Goal: Navigation & Orientation: Find specific page/section

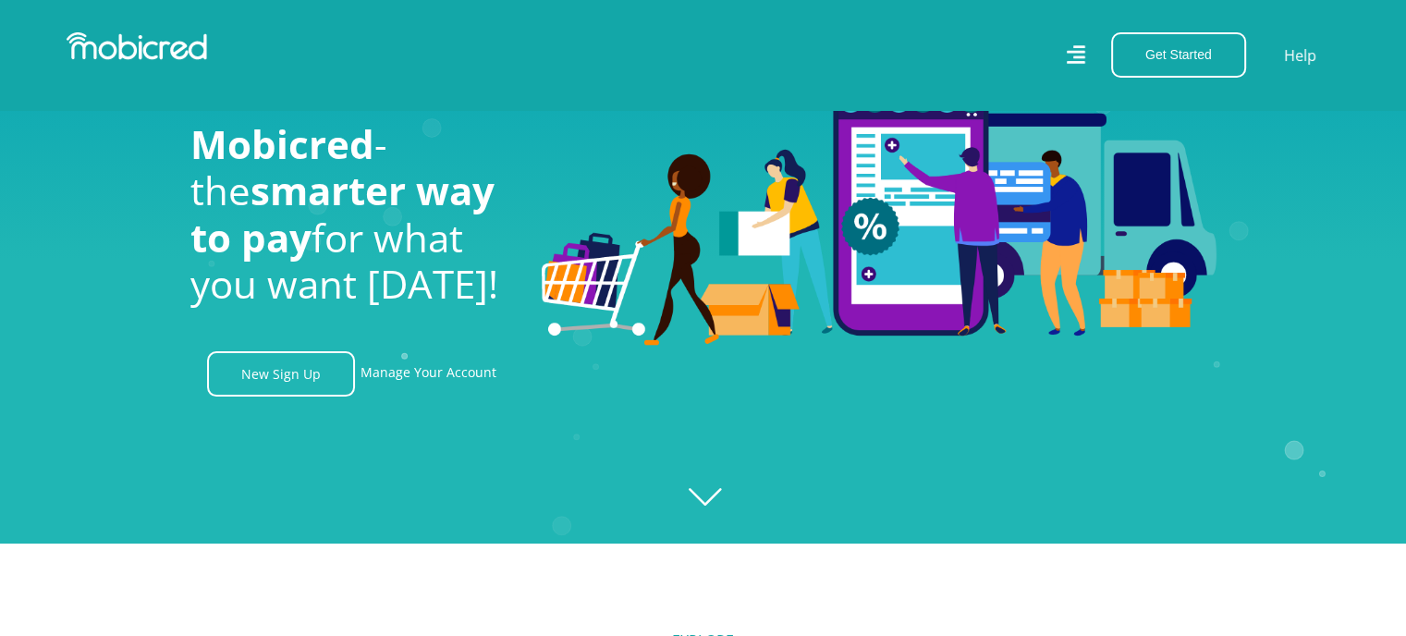
scroll to position [0, 1316]
click at [419, 378] on link "Manage Your Account" at bounding box center [428, 373] width 136 height 45
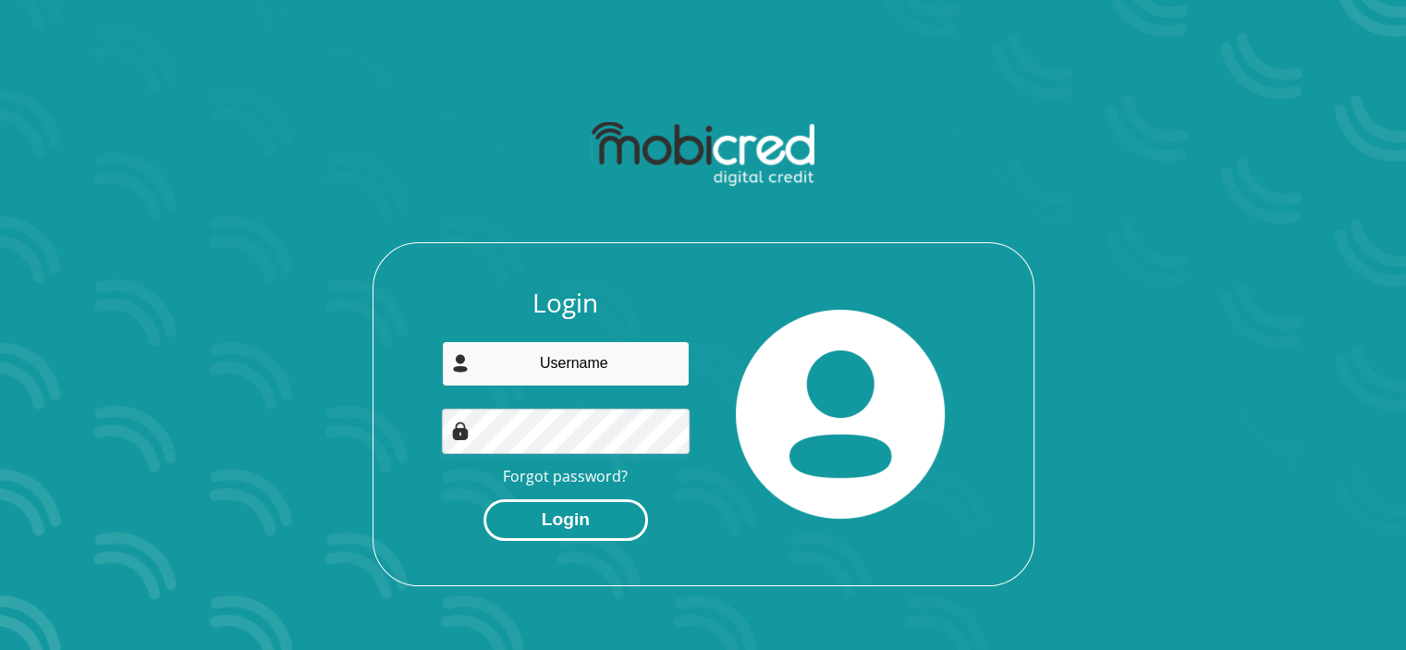
type input "[EMAIL_ADDRESS][DOMAIN_NAME]"
click at [587, 520] on button "Login" at bounding box center [565, 520] width 165 height 42
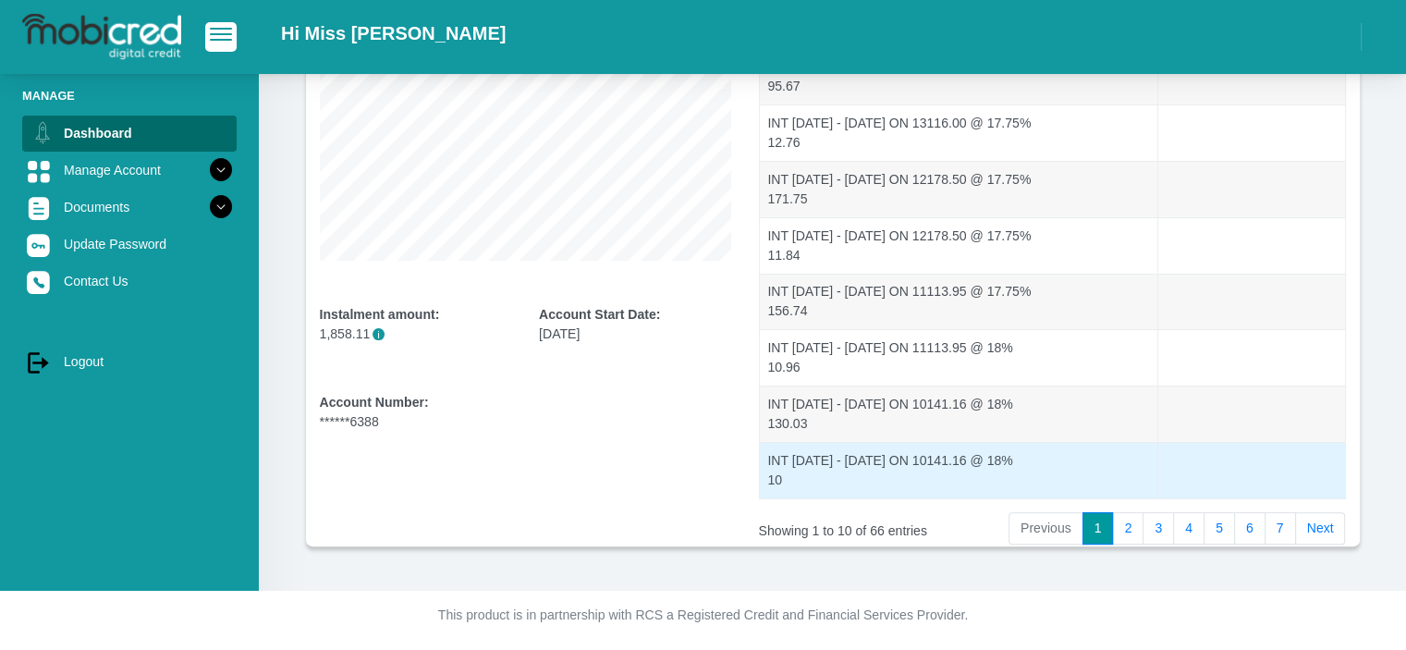
scroll to position [388, 0]
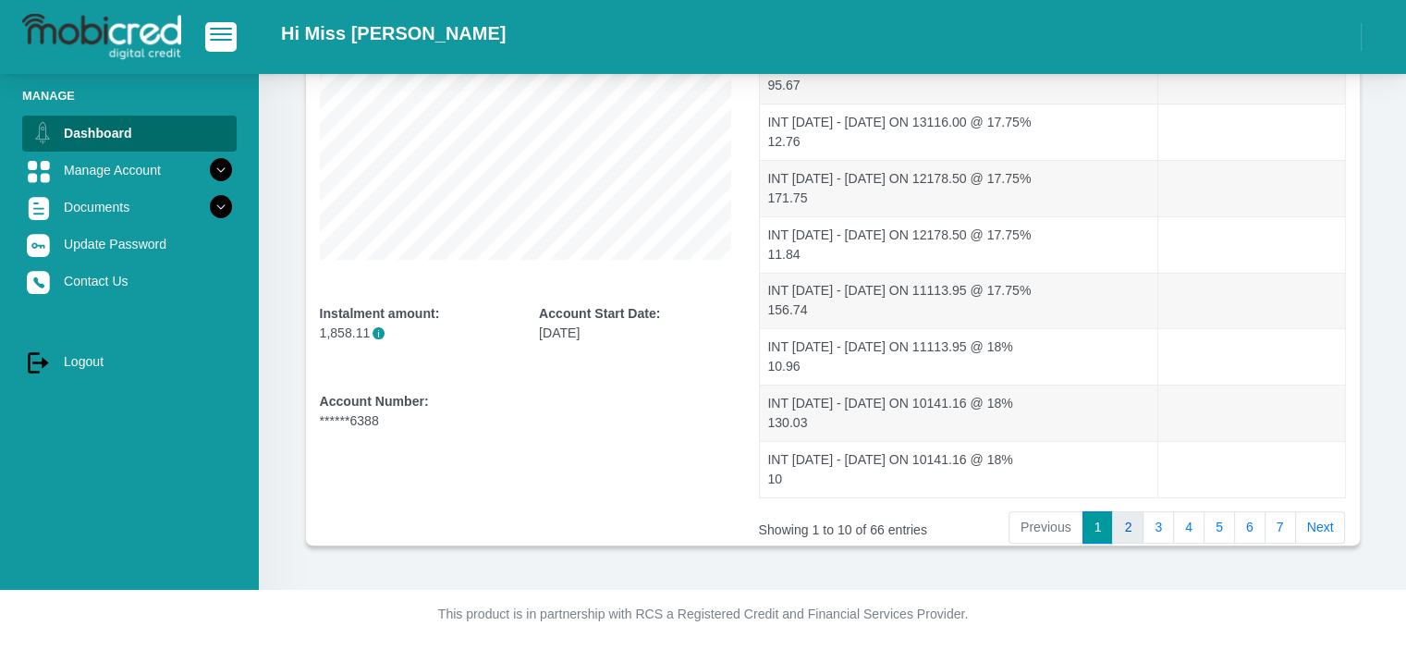
click at [1120, 525] on link "2" at bounding box center [1127, 527] width 31 height 33
click at [1160, 527] on link "3" at bounding box center [1158, 527] width 31 height 33
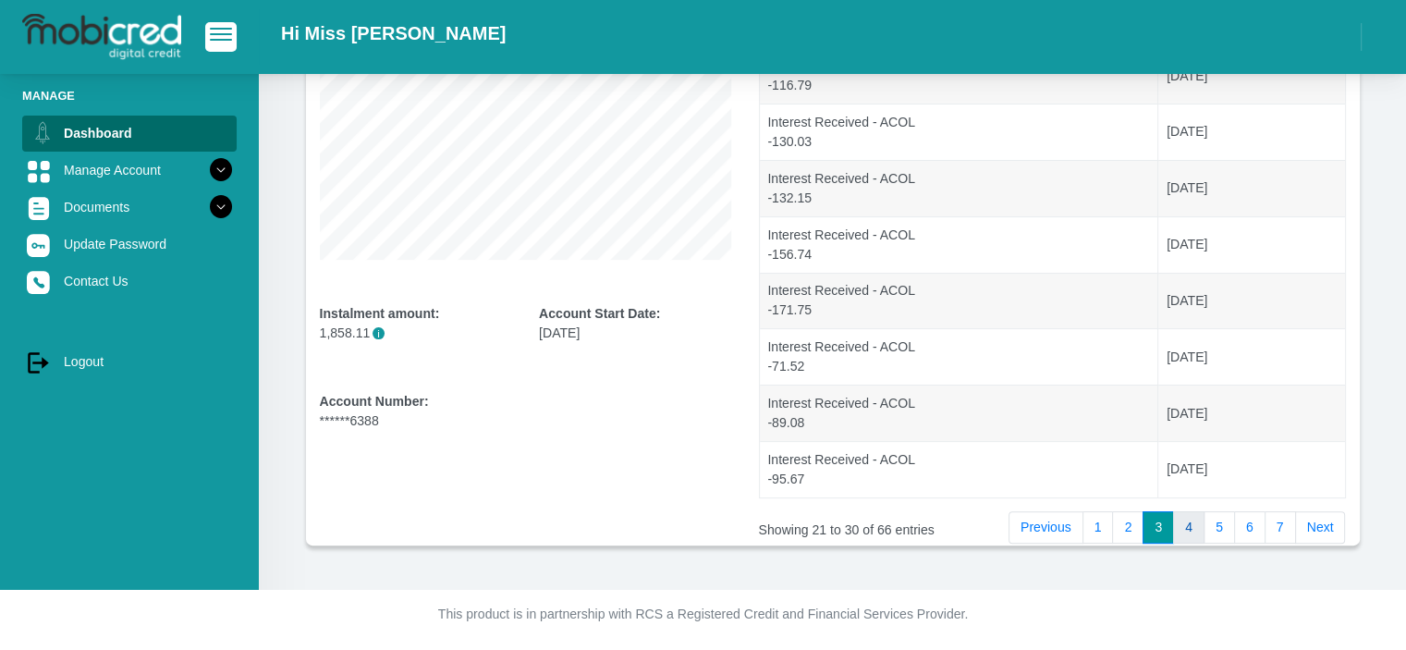
click at [1187, 524] on link "4" at bounding box center [1188, 527] width 31 height 33
click at [1225, 527] on link "5" at bounding box center [1219, 527] width 31 height 33
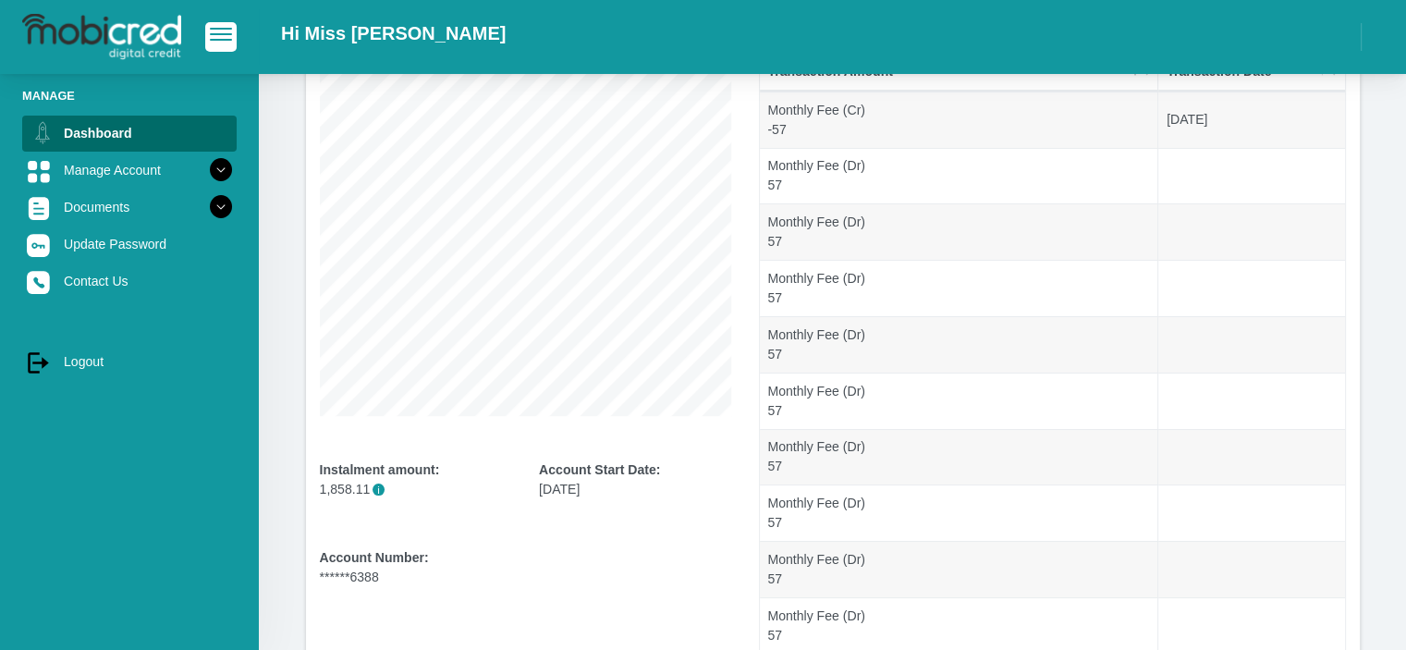
scroll to position [296, 0]
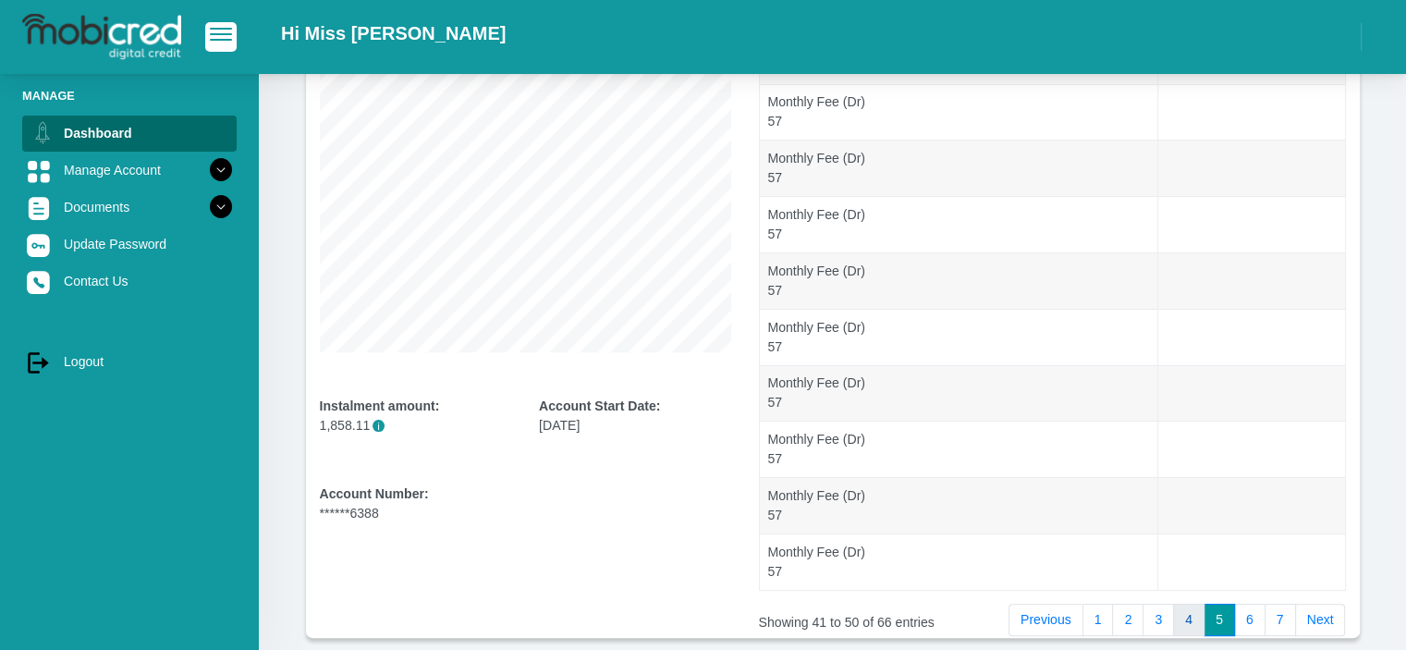
click at [1185, 616] on link "4" at bounding box center [1188, 620] width 31 height 33
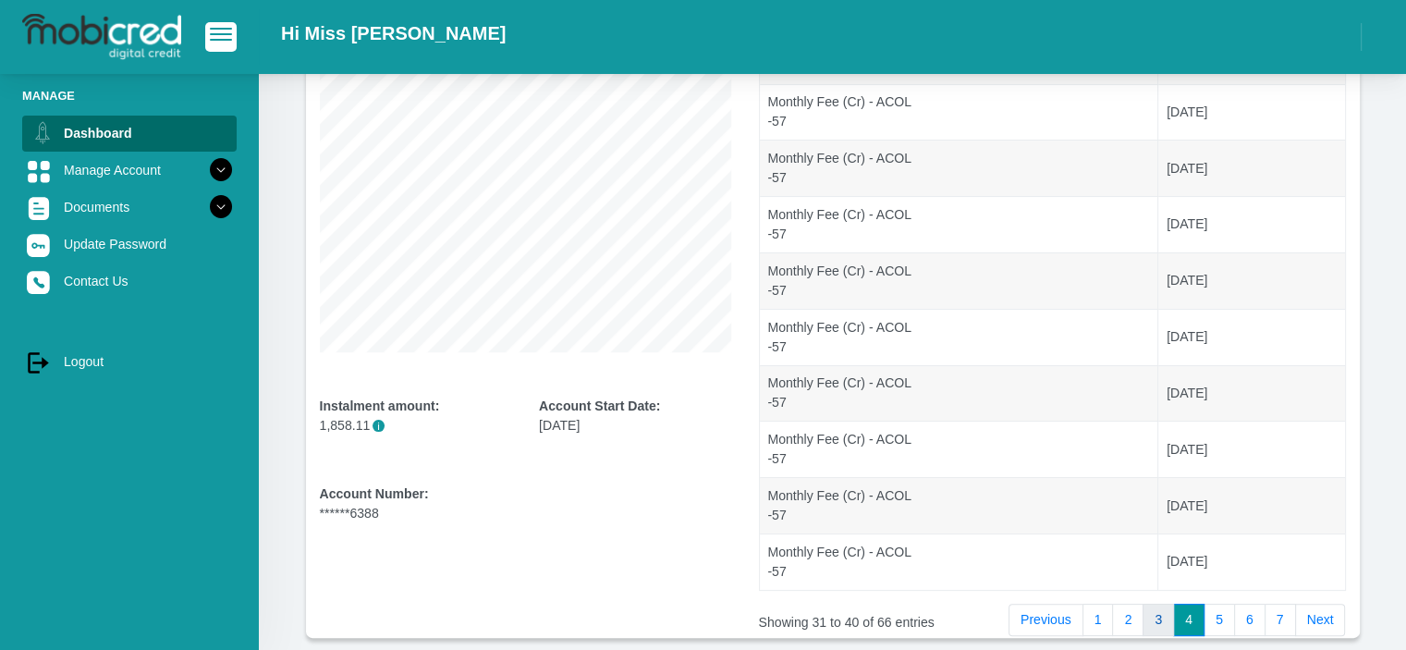
click at [1150, 614] on link "3" at bounding box center [1158, 620] width 31 height 33
click at [1220, 617] on link "5" at bounding box center [1219, 620] width 31 height 33
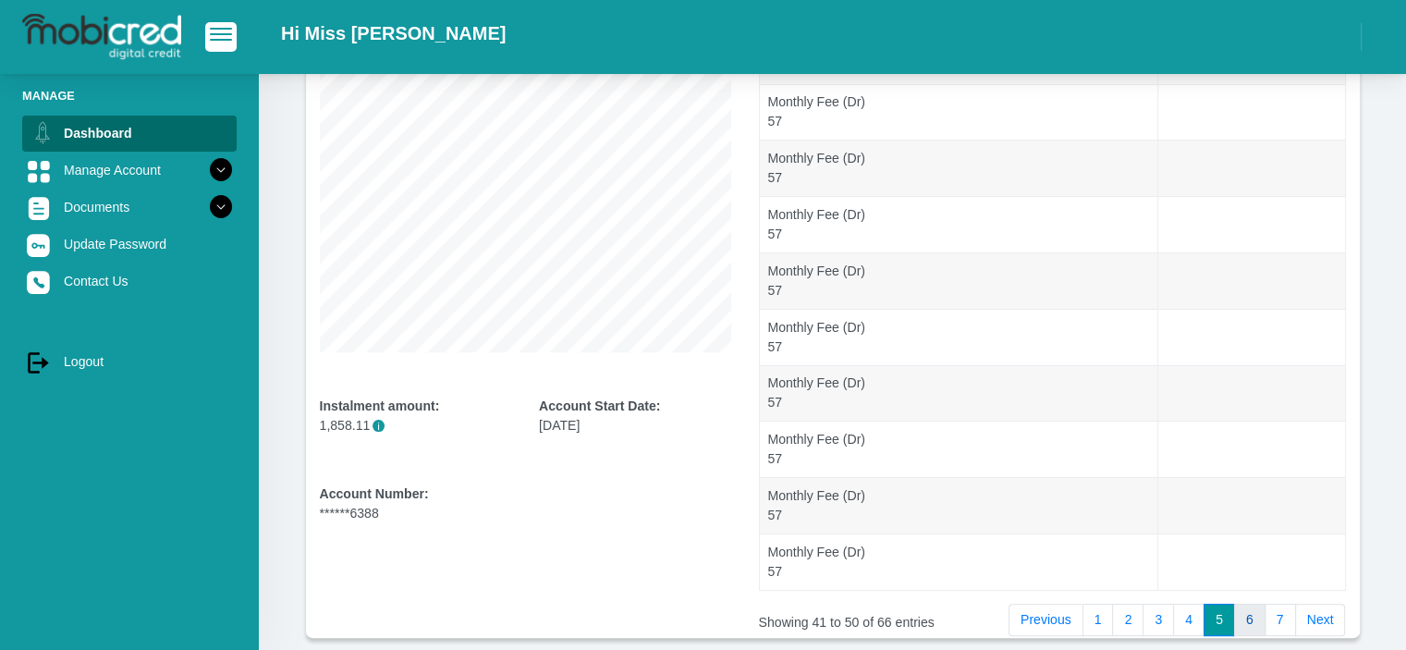
click at [1246, 616] on link "6" at bounding box center [1249, 620] width 31 height 33
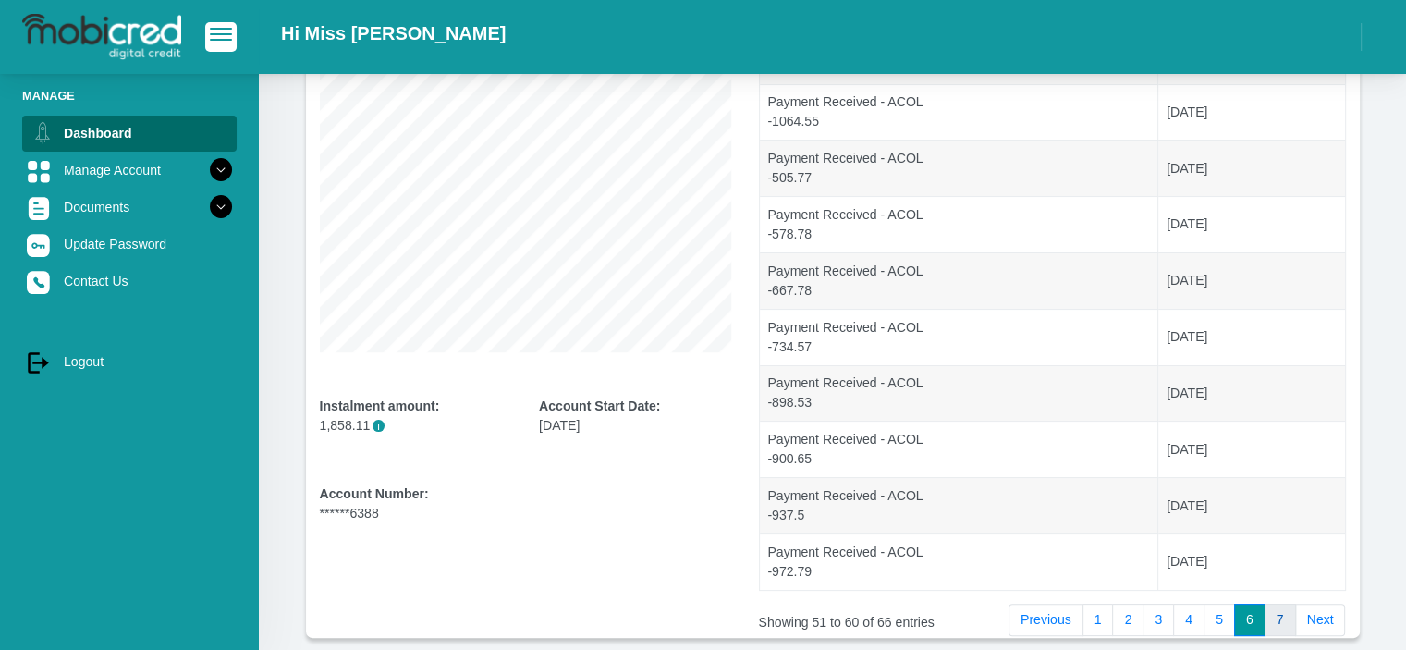
click at [1280, 617] on link "7" at bounding box center [1280, 620] width 31 height 33
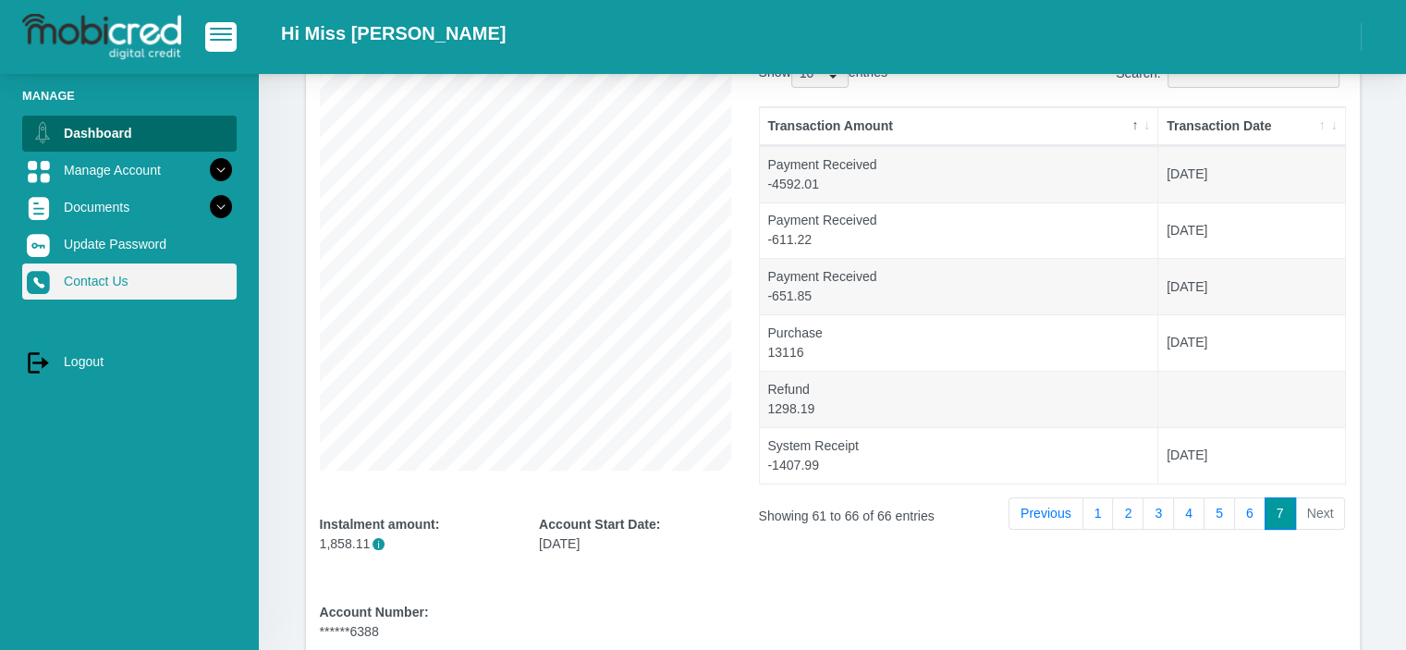
scroll to position [185, 0]
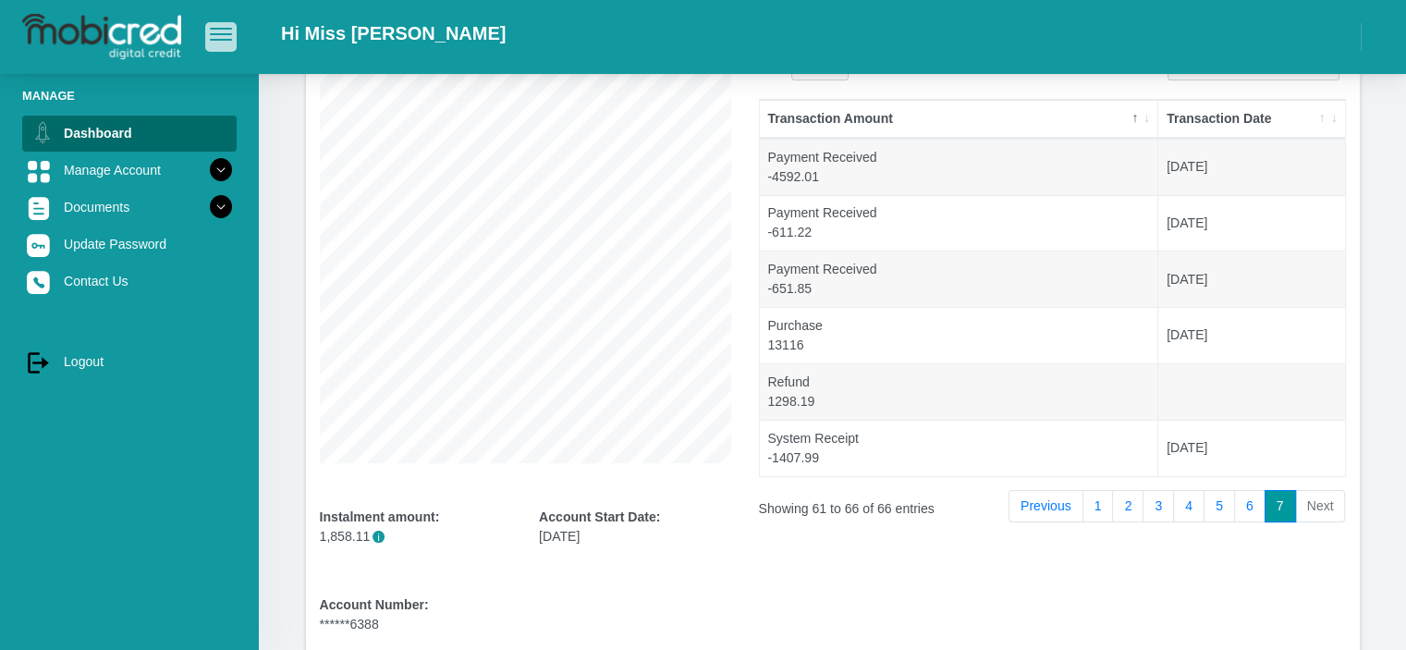
click at [207, 40] on button "button" at bounding box center [220, 36] width 31 height 29
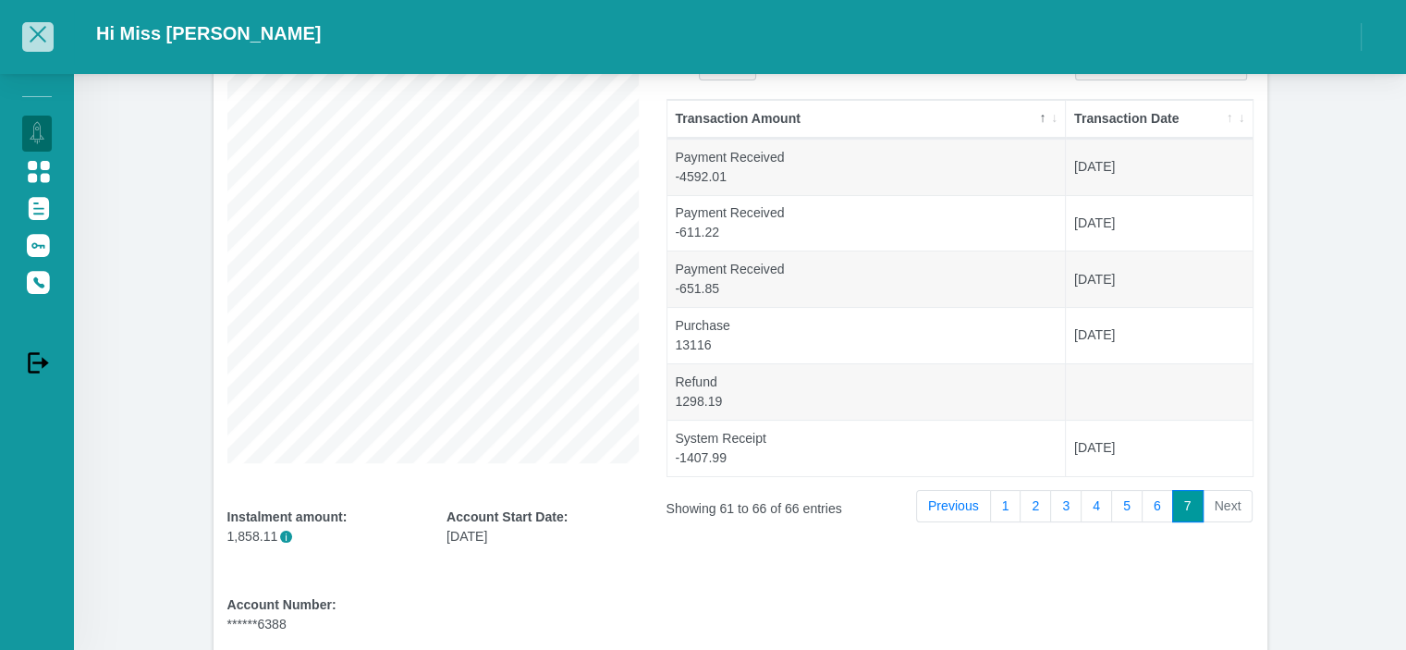
click at [34, 41] on span "button" at bounding box center [38, 34] width 22 height 13
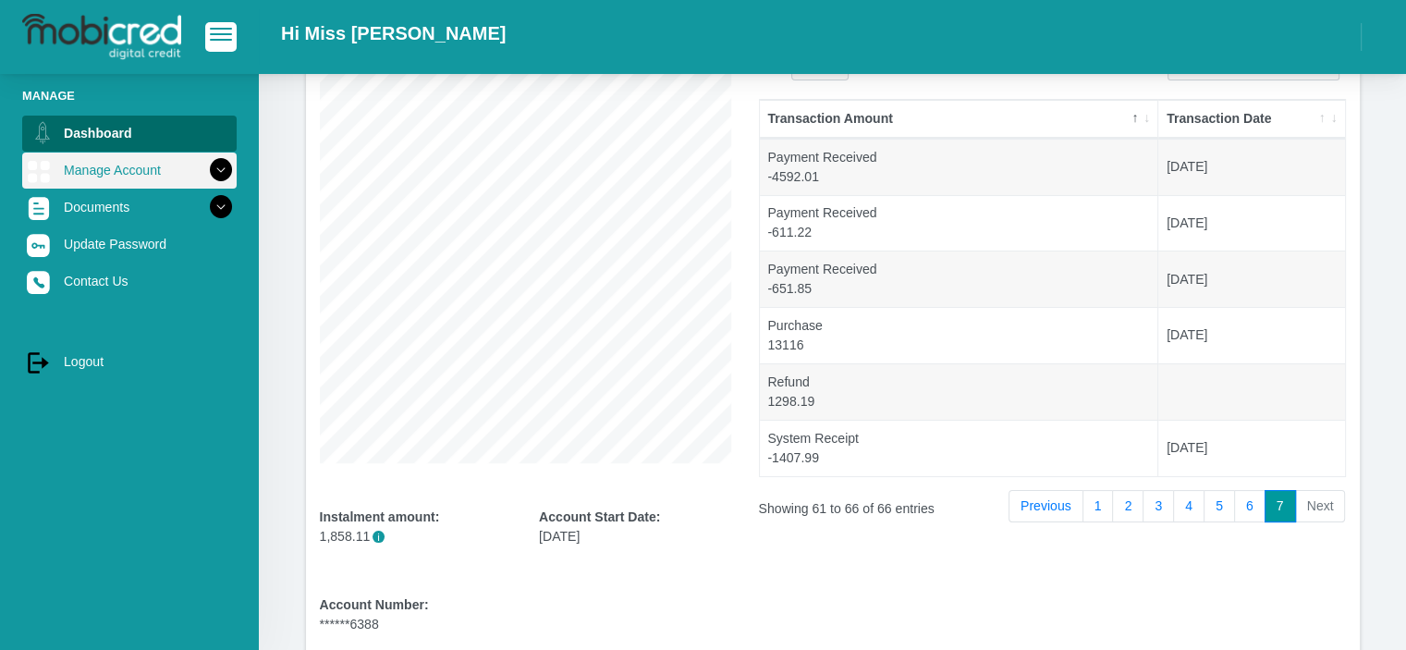
click at [205, 164] on icon at bounding box center [220, 169] width 31 height 31
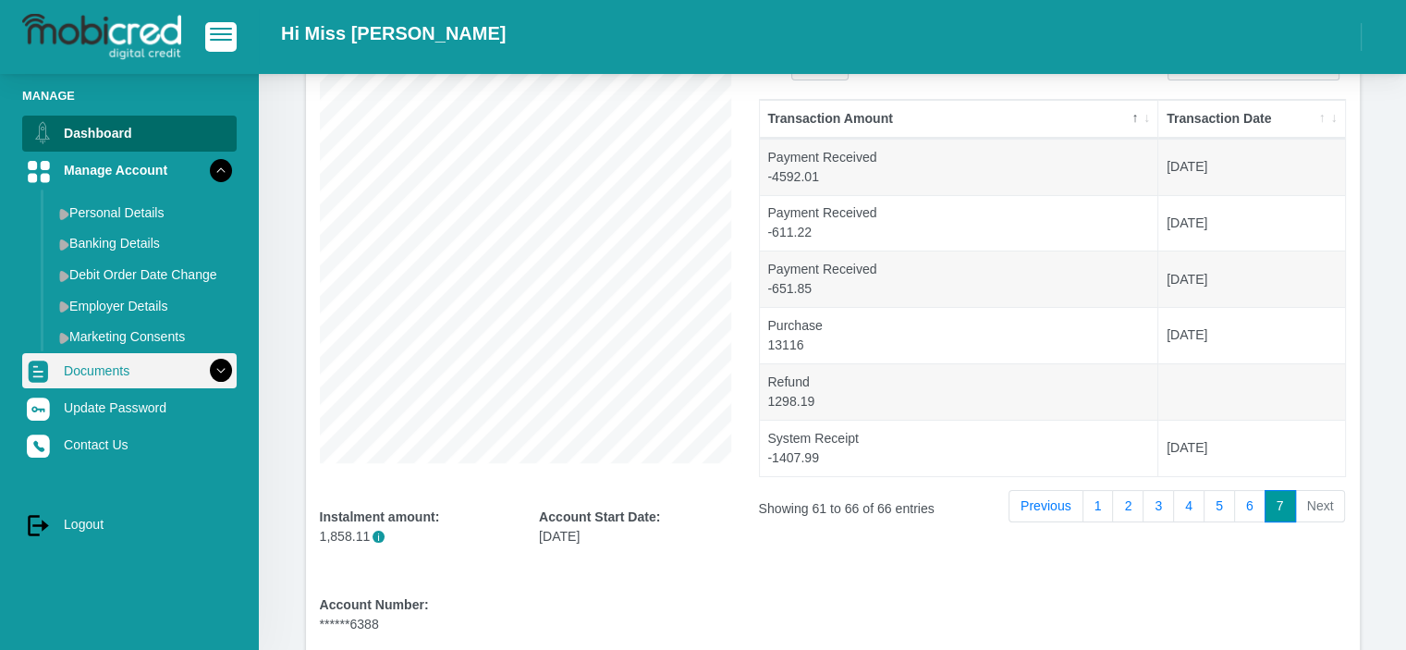
click at [211, 373] on icon at bounding box center [220, 370] width 31 height 31
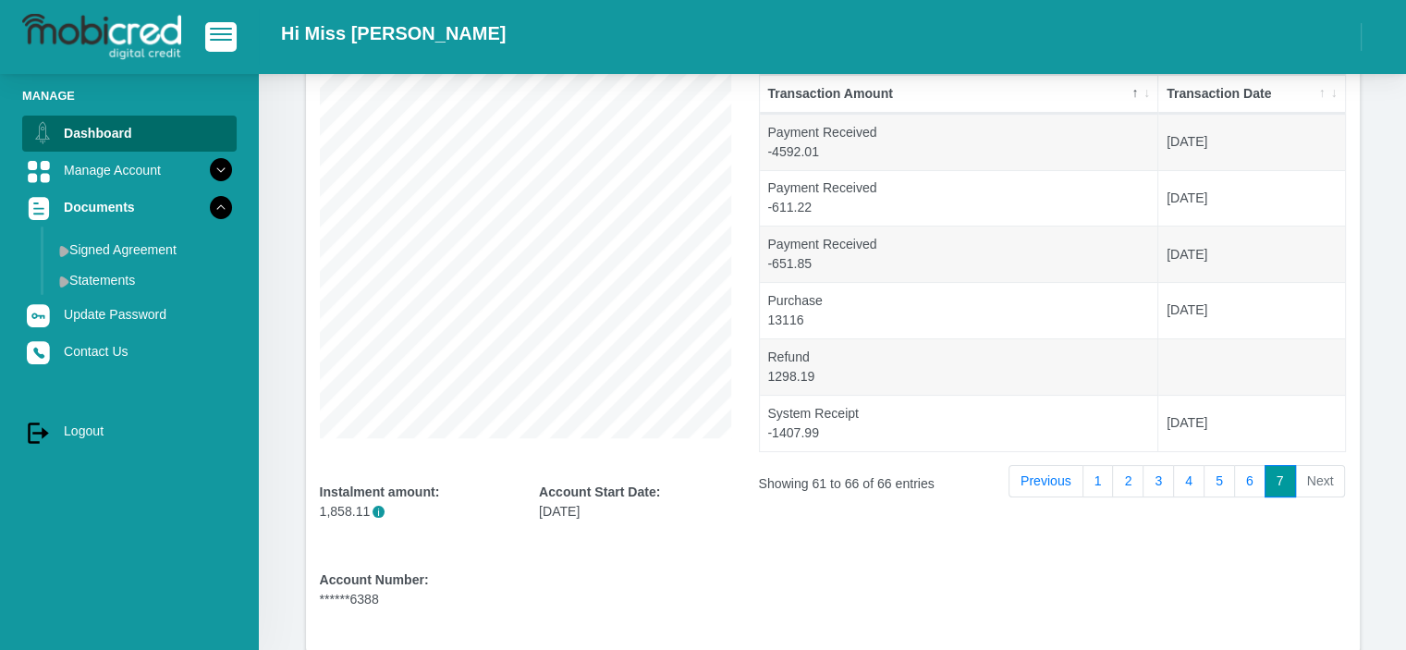
scroll to position [0, 0]
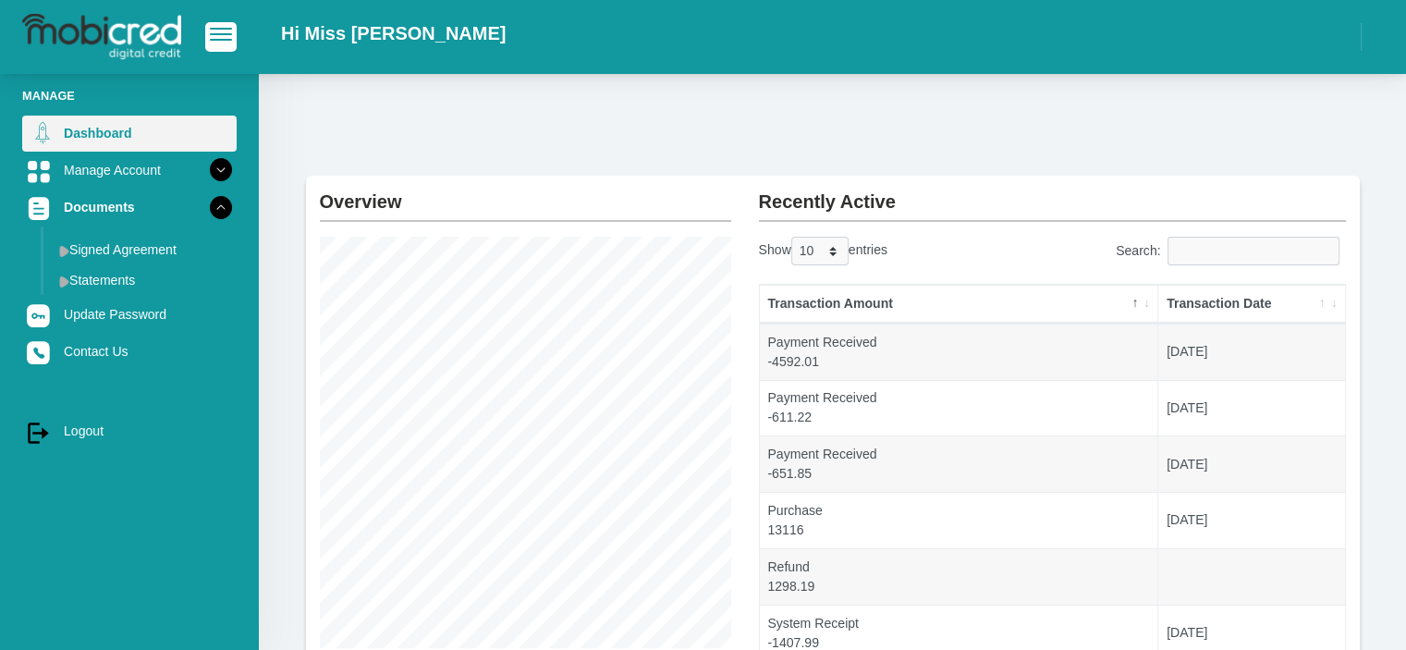
click at [129, 129] on link "Dashboard" at bounding box center [129, 133] width 214 height 35
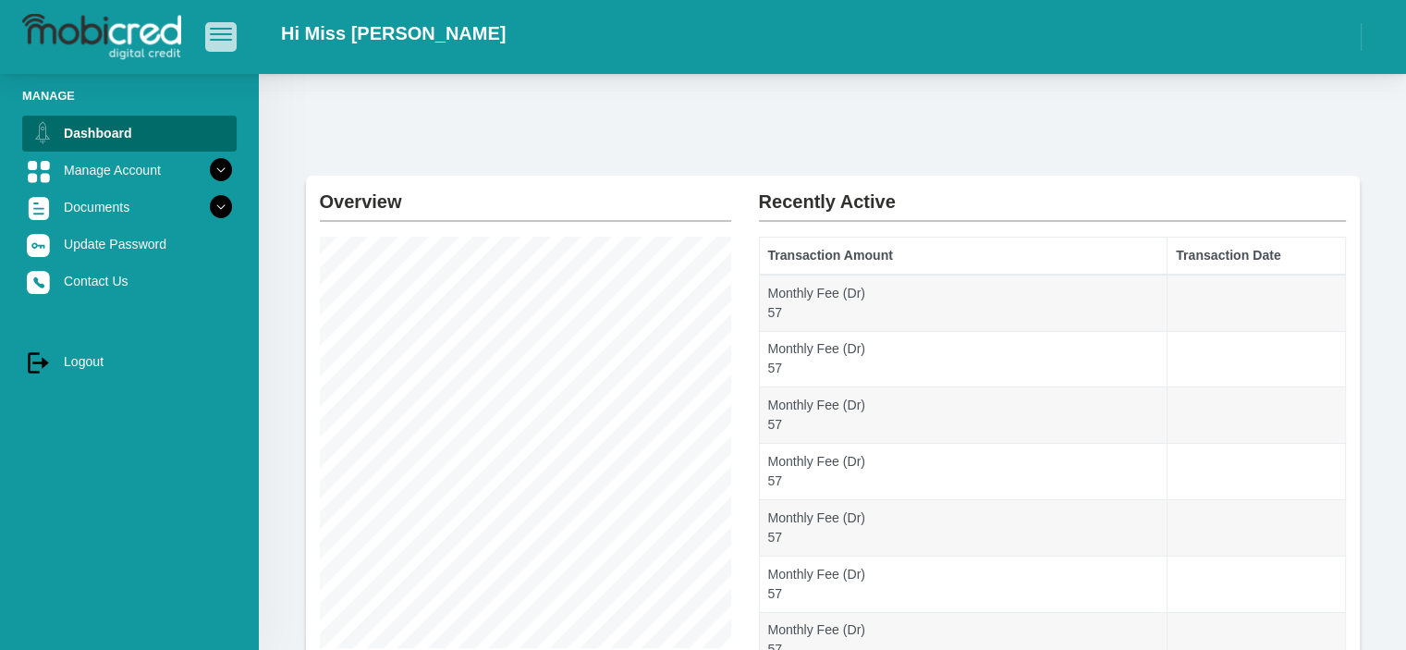
click at [210, 30] on span "button" at bounding box center [221, 29] width 22 height 2
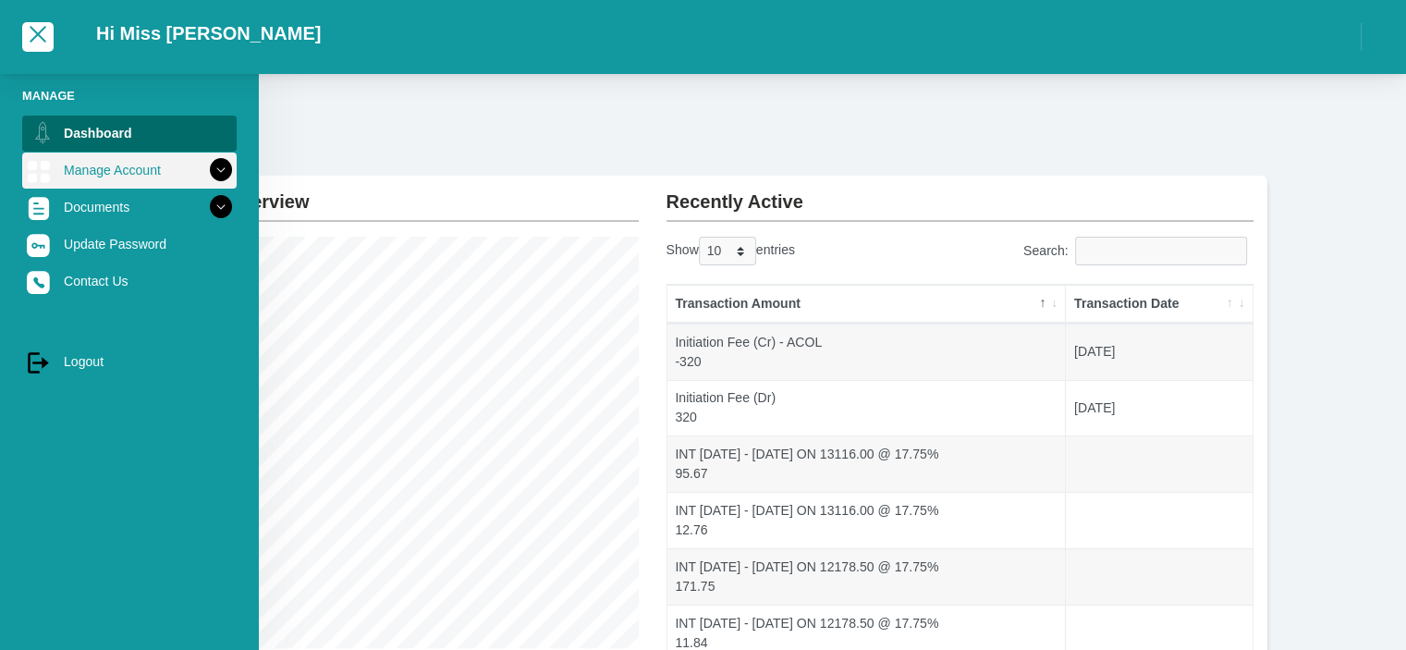
click at [205, 171] on icon at bounding box center [220, 169] width 31 height 31
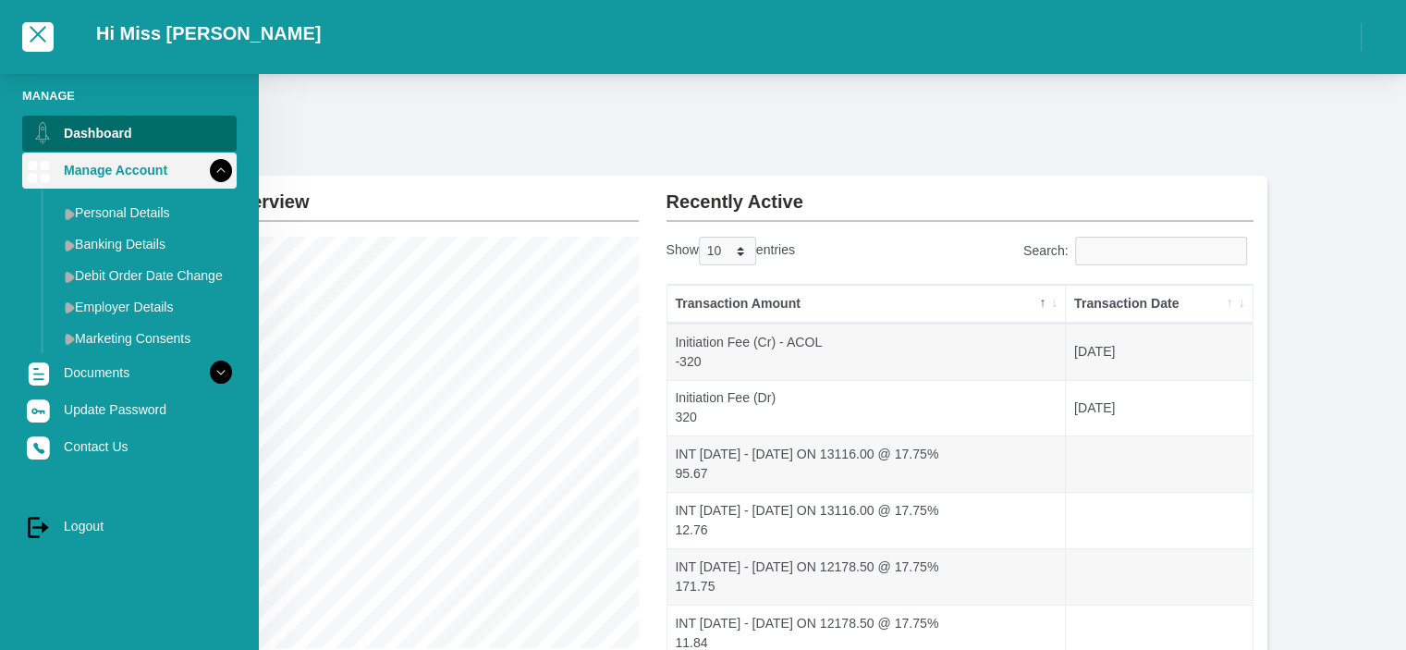
click at [205, 171] on icon at bounding box center [220, 169] width 31 height 31
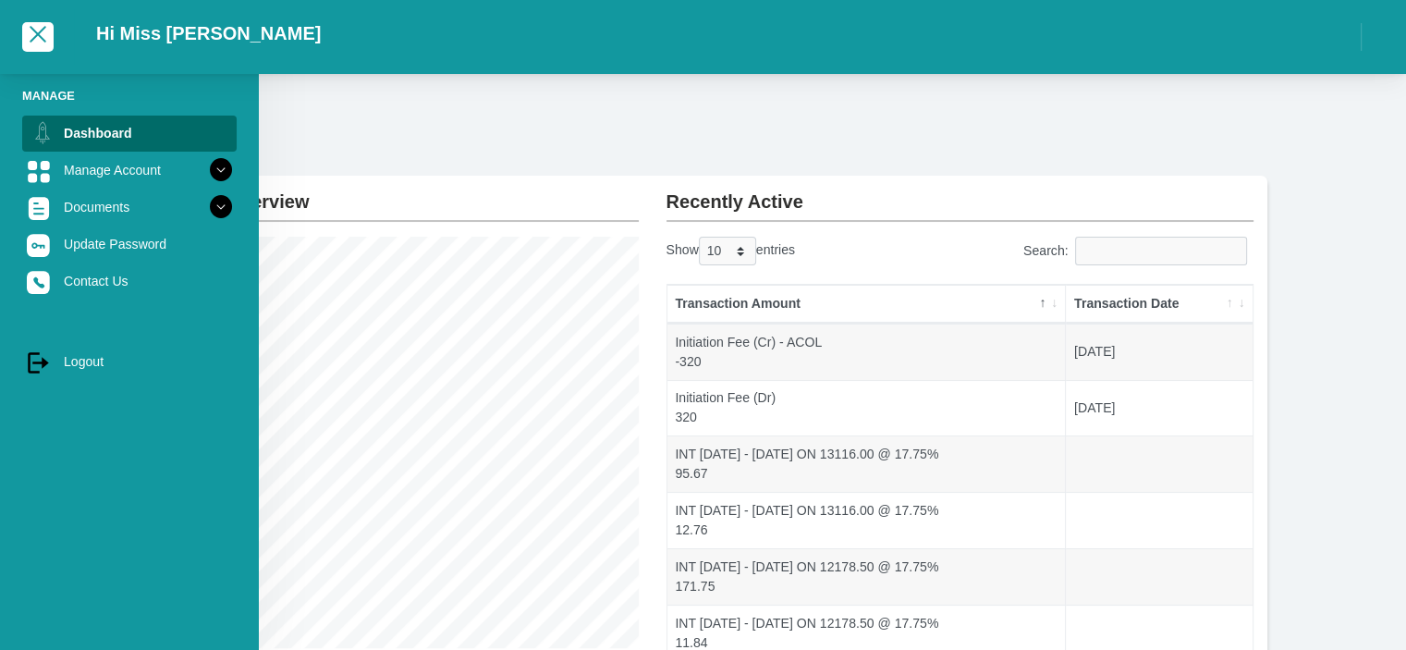
click at [43, 93] on li "Manage" at bounding box center [129, 96] width 214 height 18
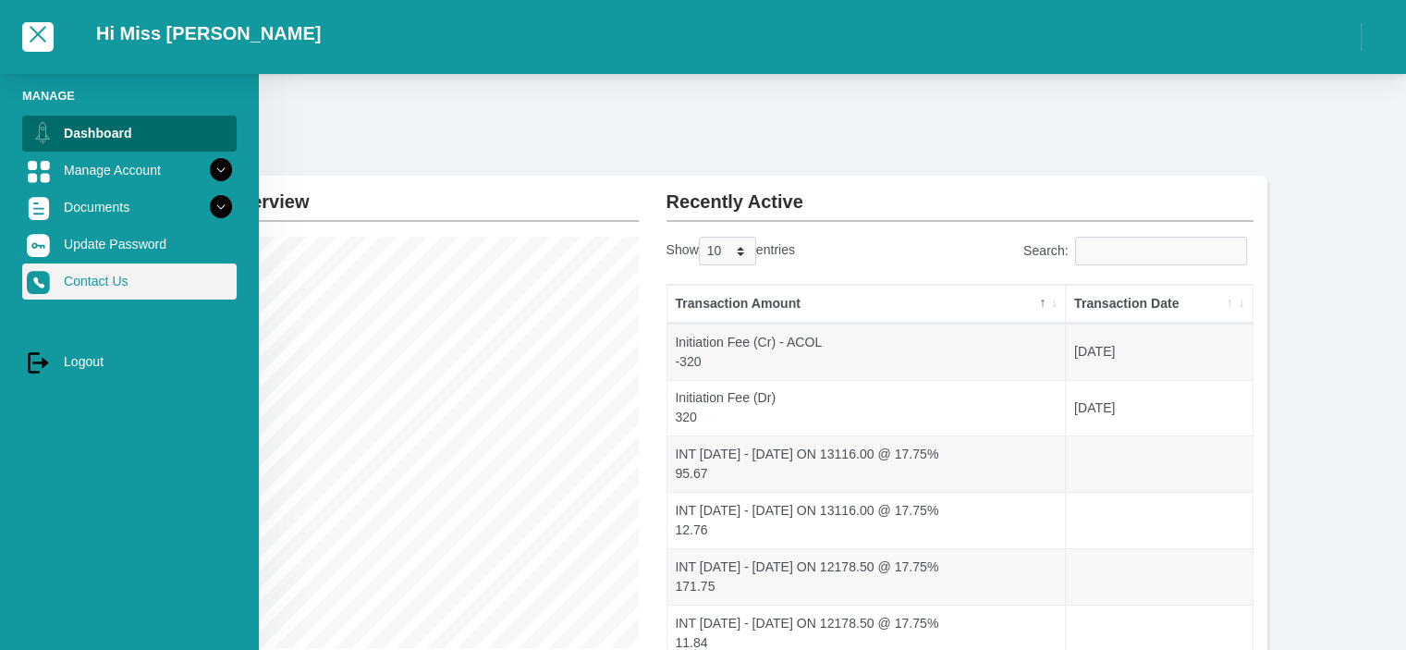
click at [60, 286] on link "Contact Us" at bounding box center [129, 280] width 214 height 35
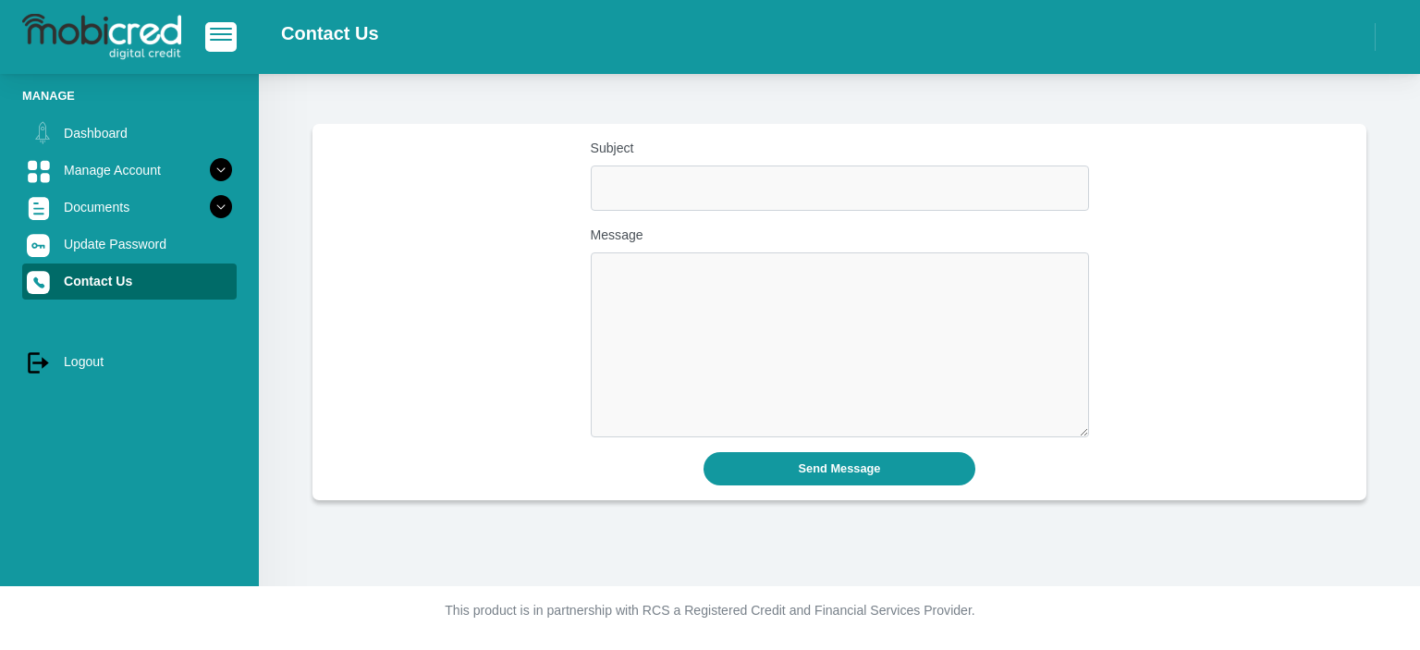
click at [155, 36] on img at bounding box center [101, 37] width 159 height 46
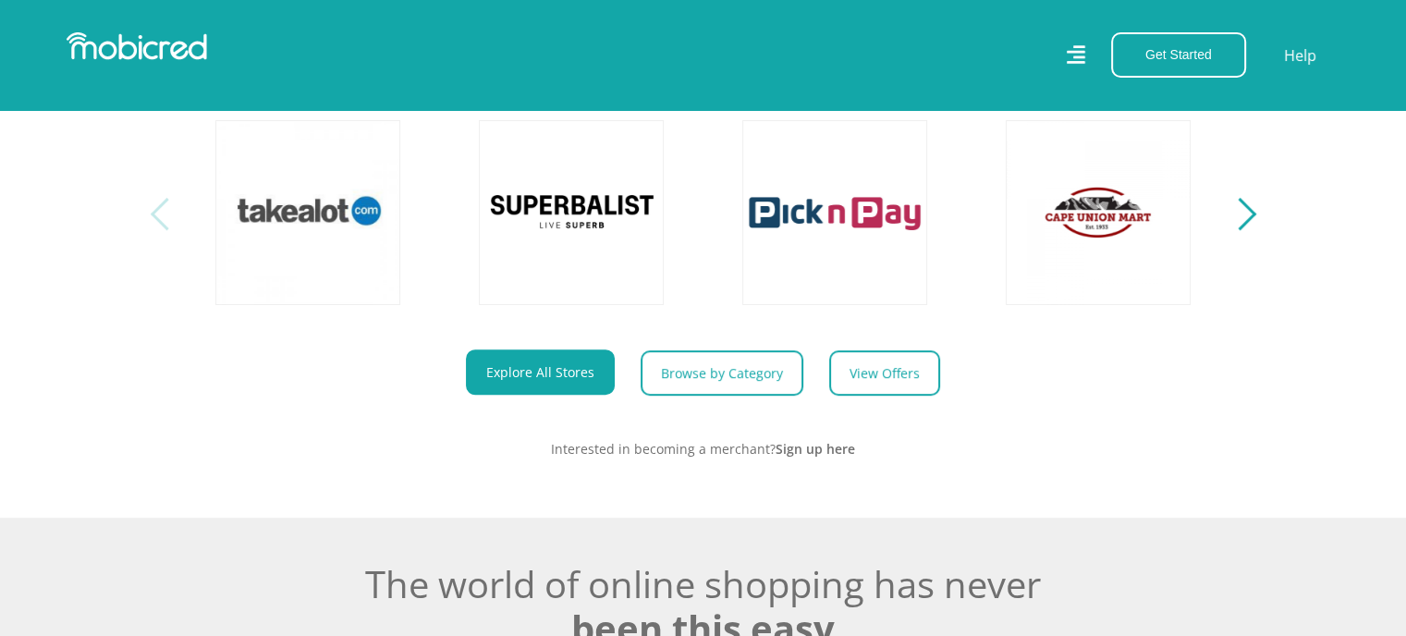
scroll to position [832, 0]
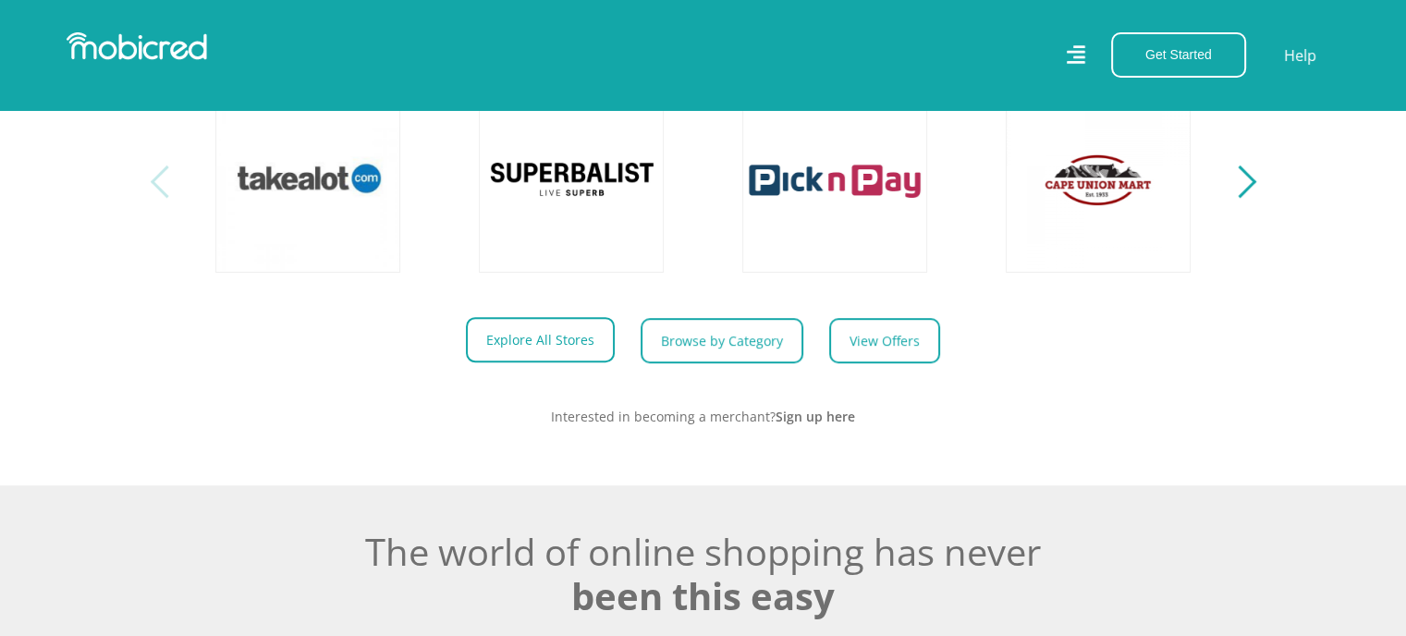
click at [520, 350] on link "Explore All Stores" at bounding box center [540, 339] width 149 height 45
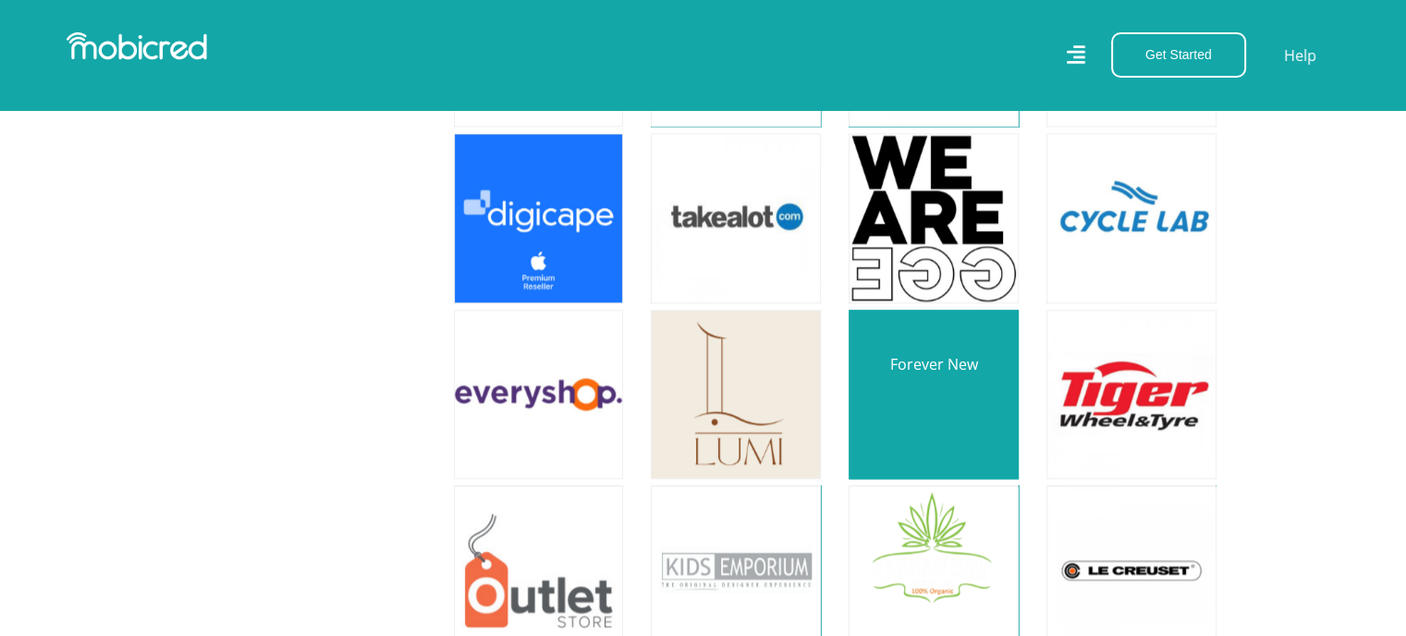
scroll to position [2311, 0]
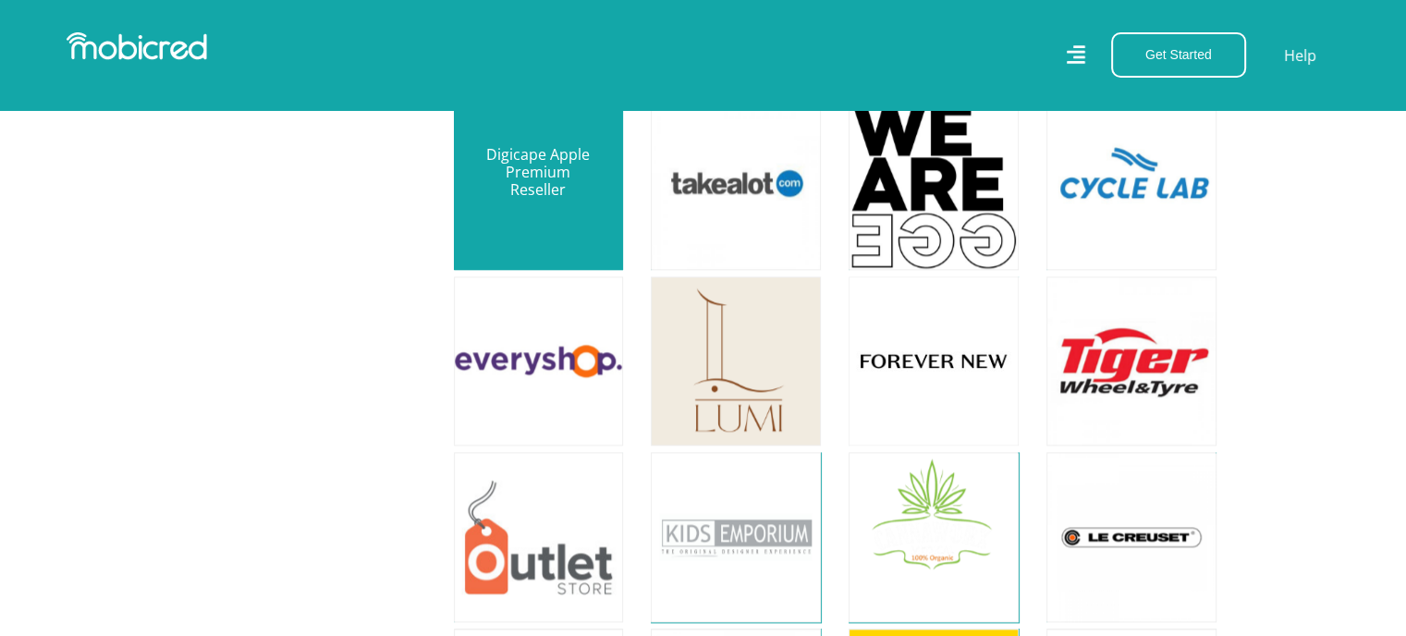
click at [526, 216] on link at bounding box center [539, 185] width 200 height 200
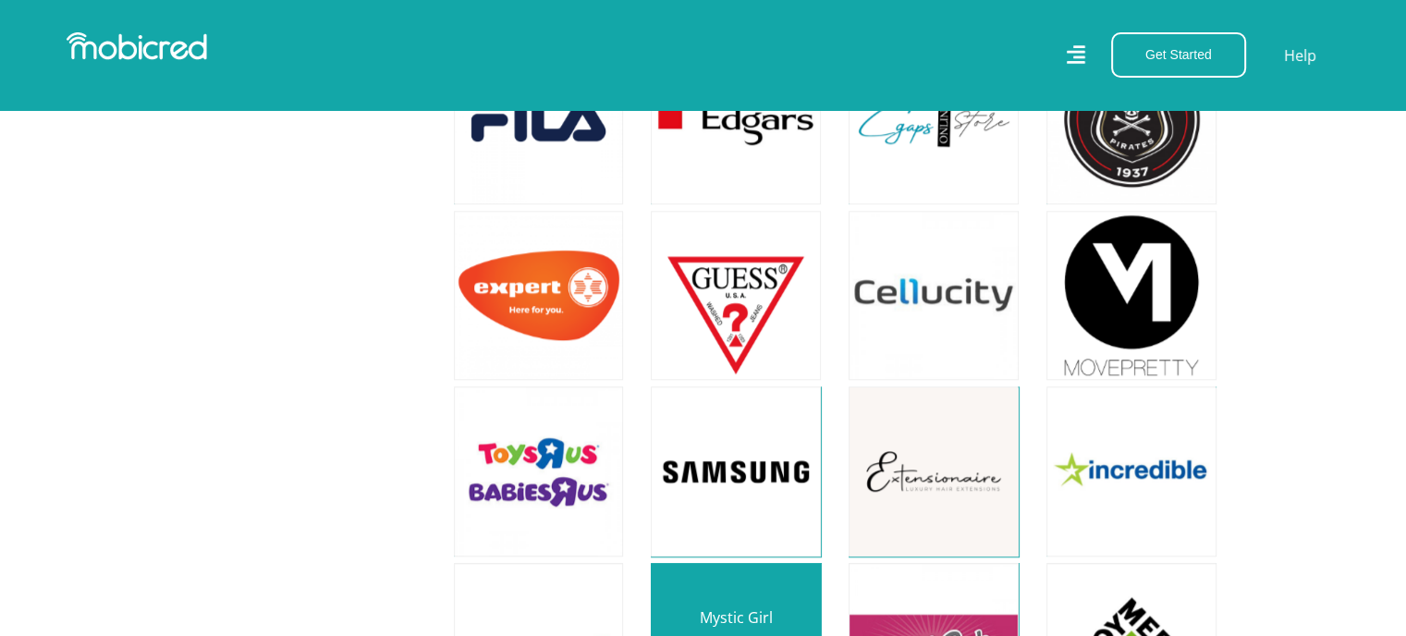
scroll to position [1664, 0]
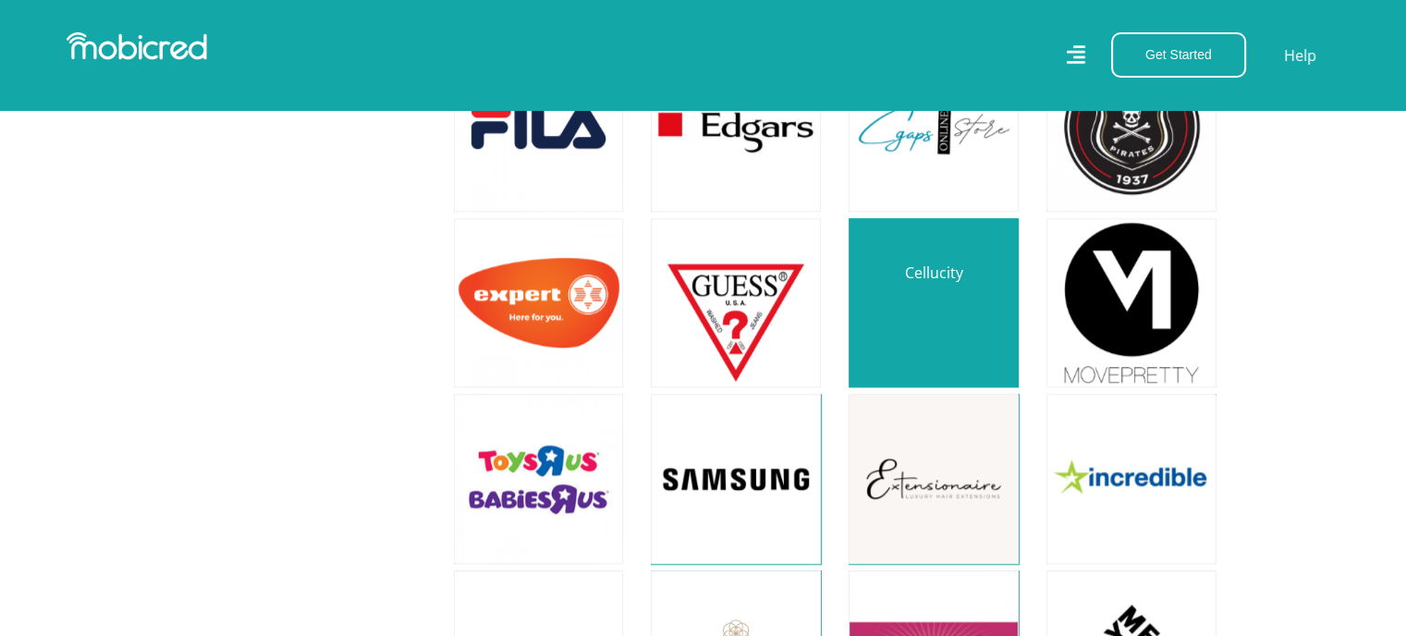
click at [894, 279] on link at bounding box center [934, 303] width 200 height 200
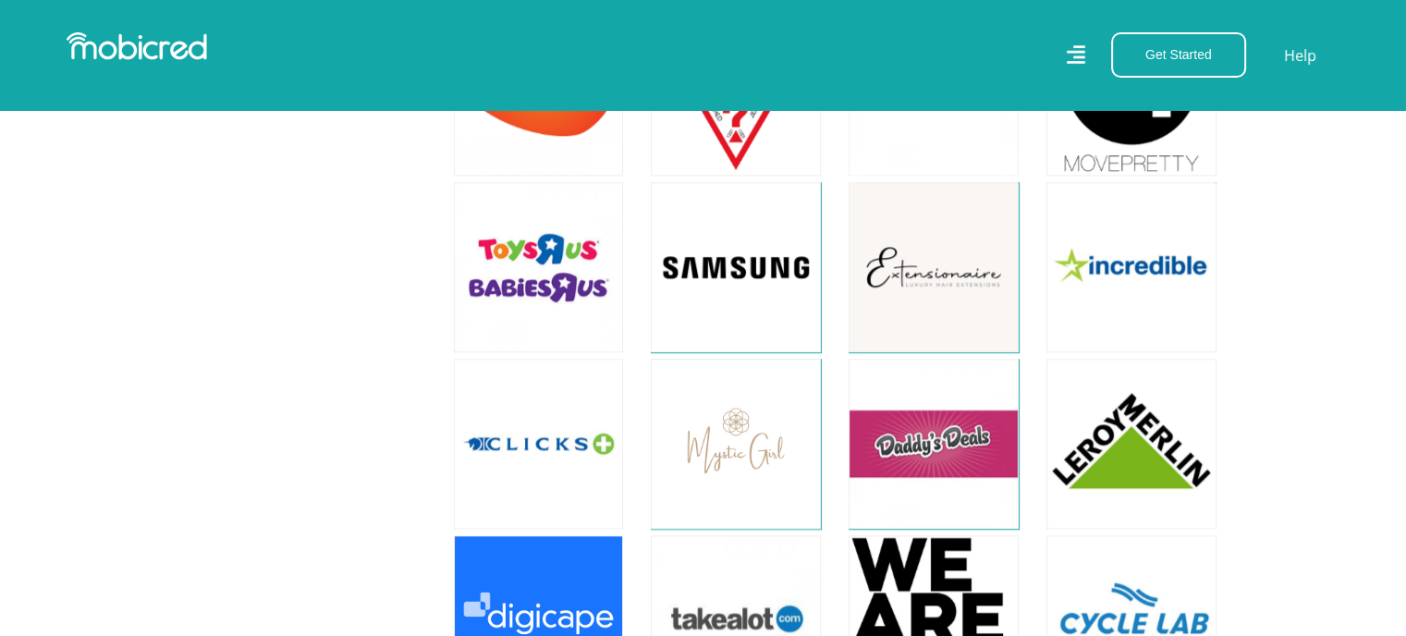
scroll to position [1849, 0]
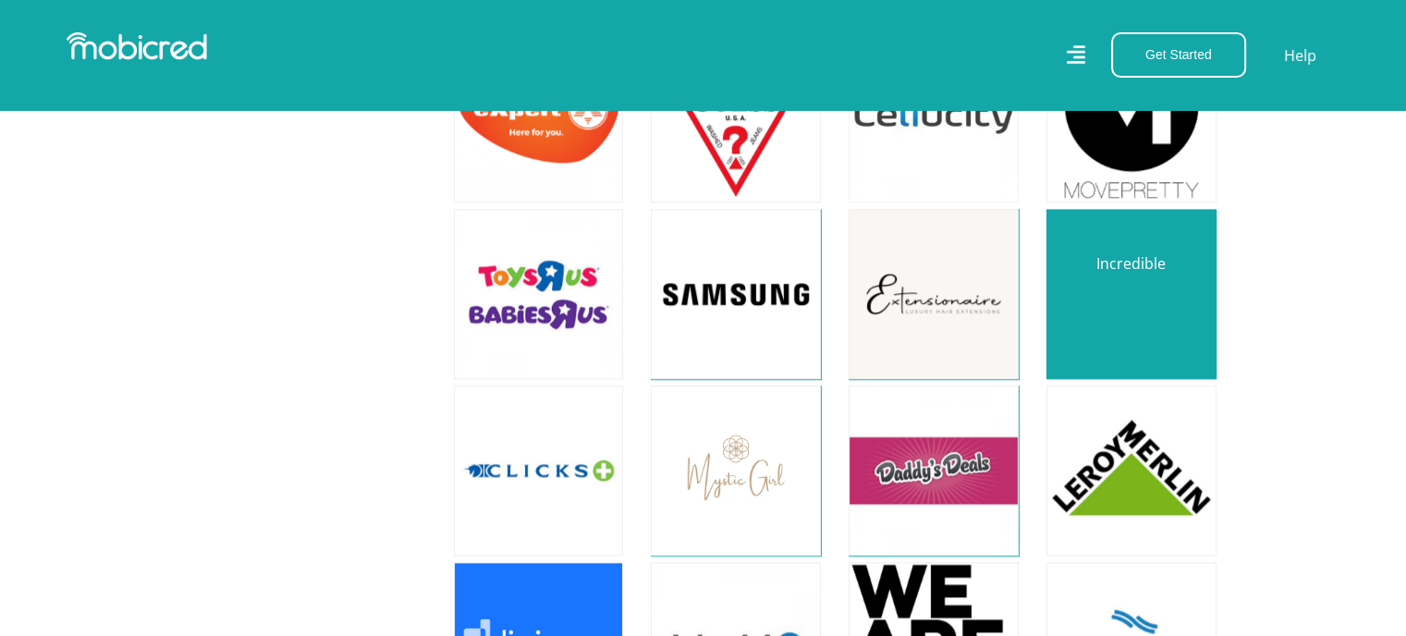
click at [1182, 289] on link at bounding box center [1132, 294] width 200 height 200
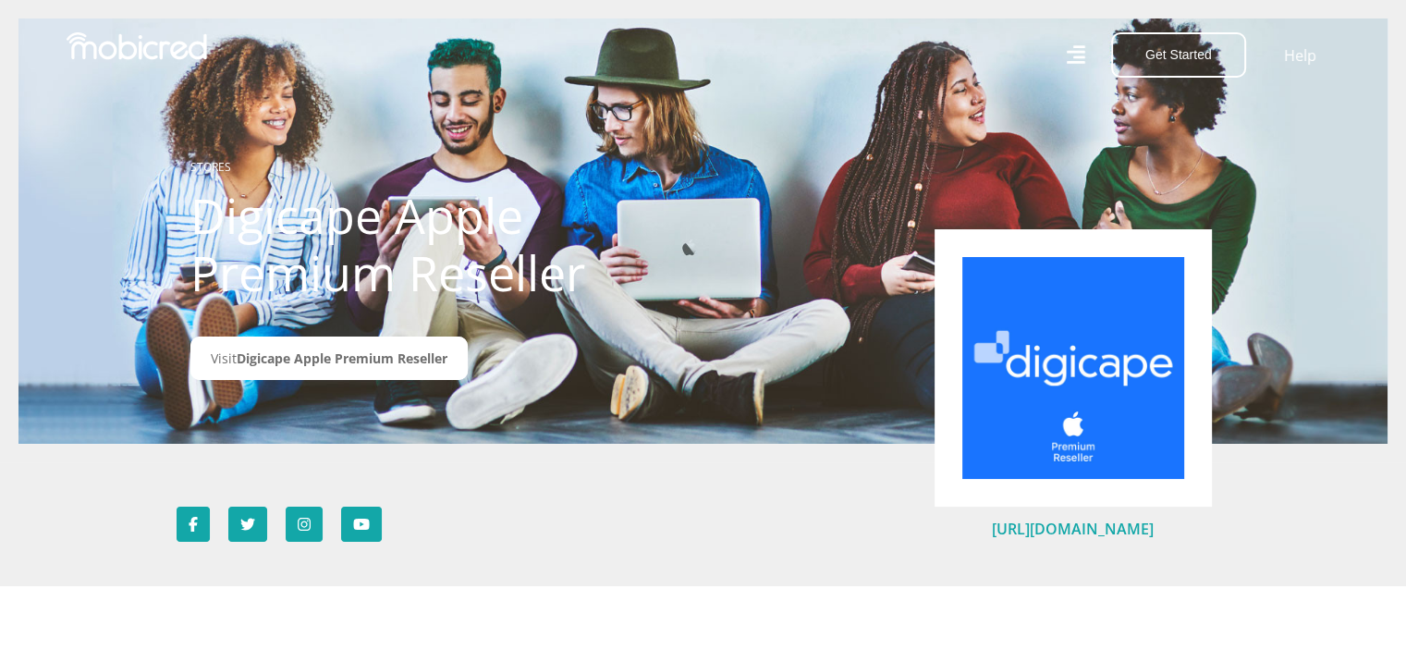
click at [1075, 531] on link "[URL][DOMAIN_NAME]" at bounding box center [1073, 529] width 162 height 20
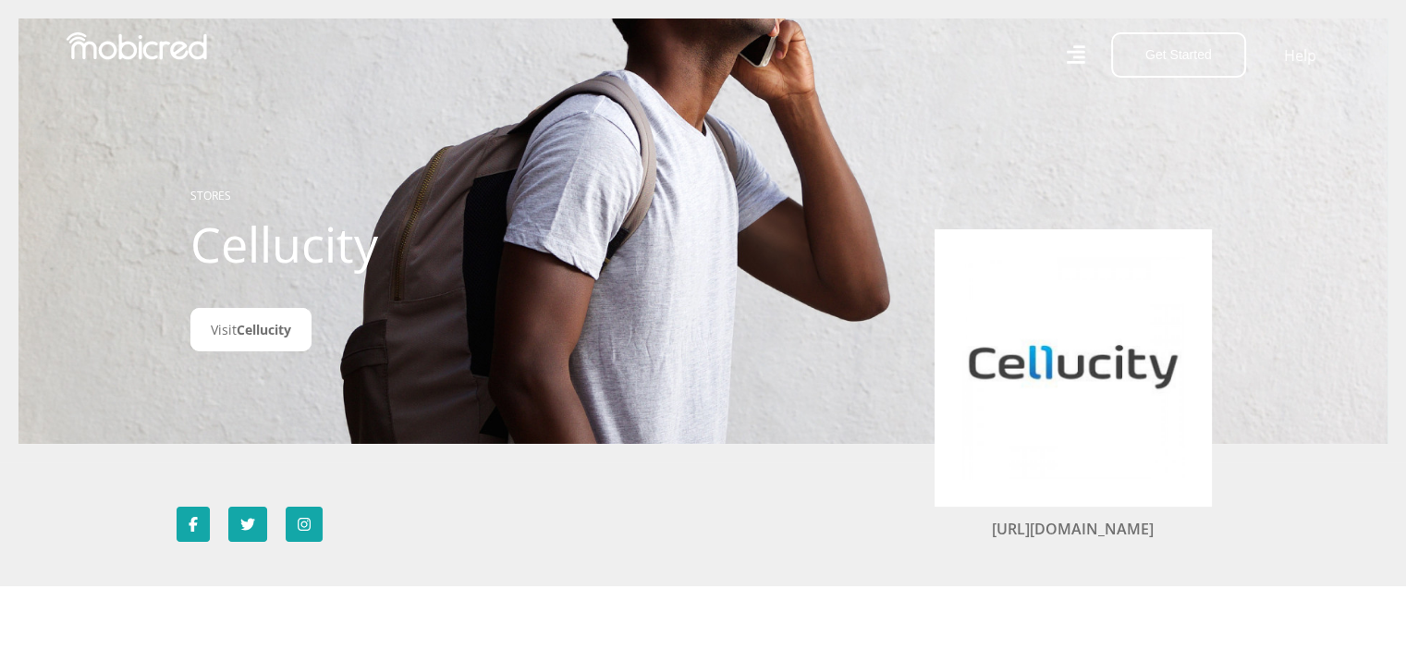
scroll to position [277, 0]
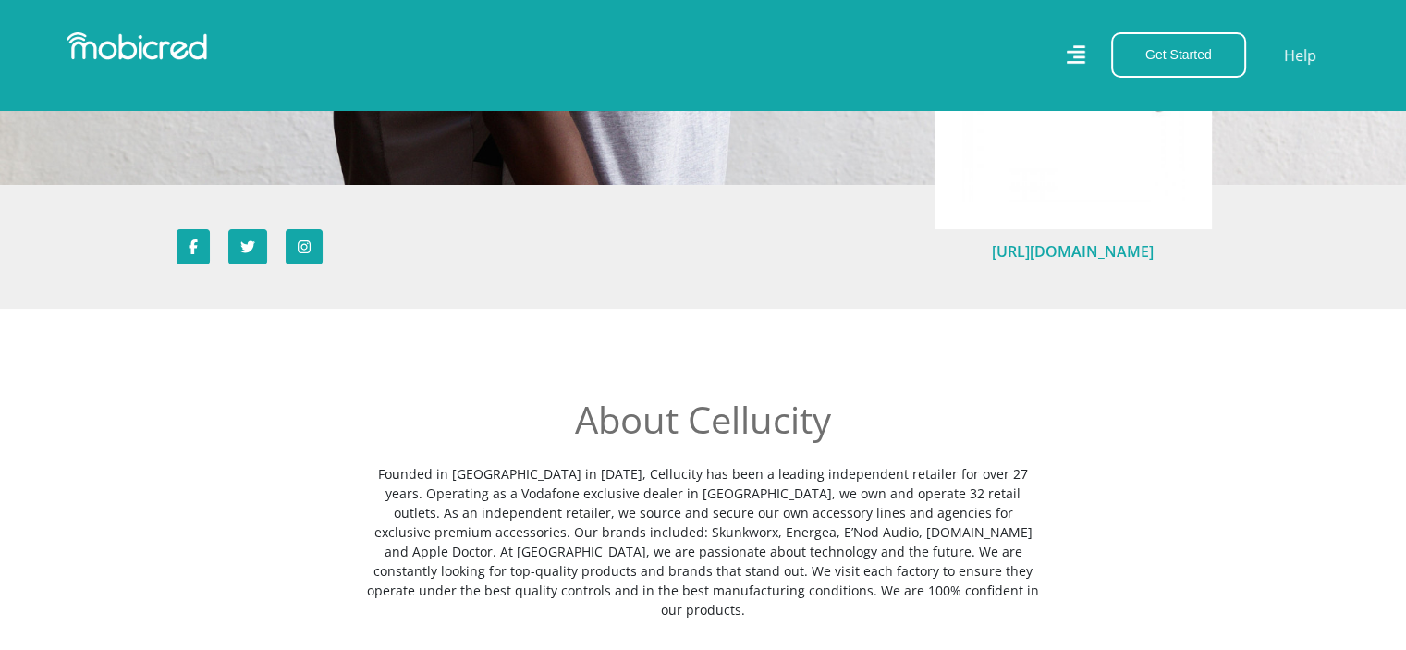
click at [1054, 251] on link "https://cellucity.co.za/" at bounding box center [1073, 251] width 162 height 20
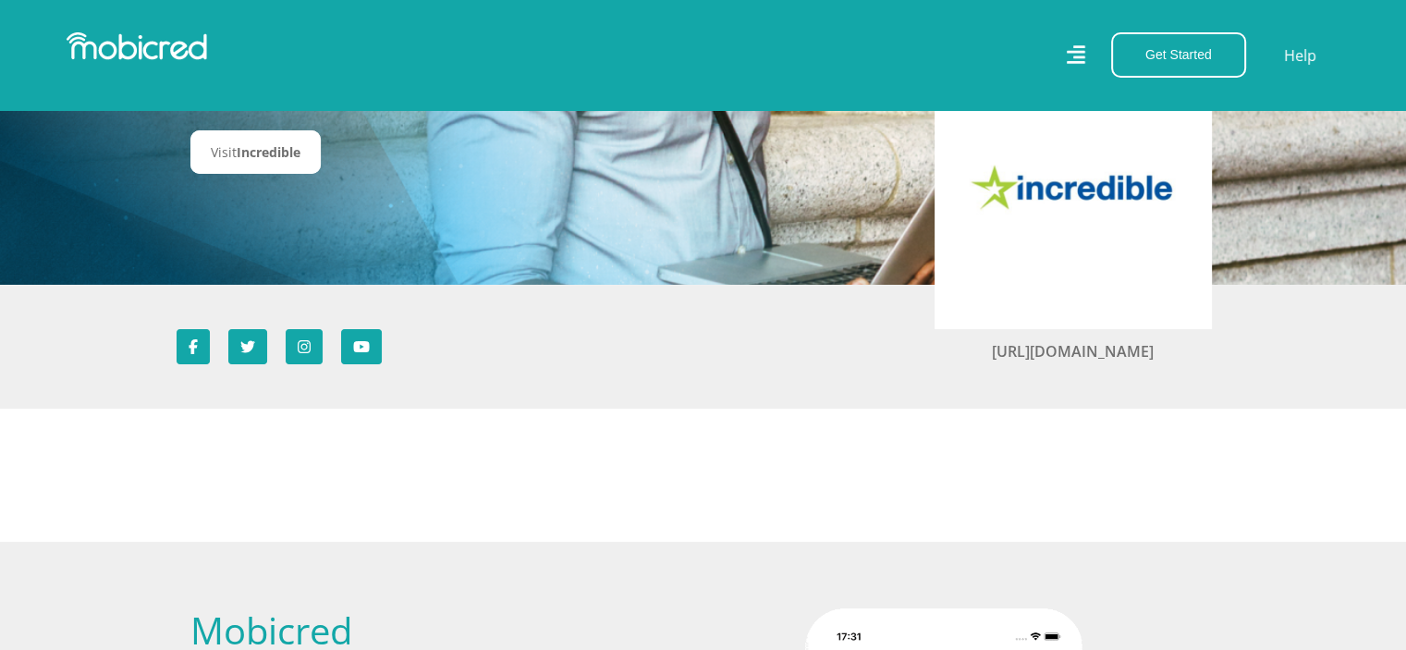
scroll to position [185, 0]
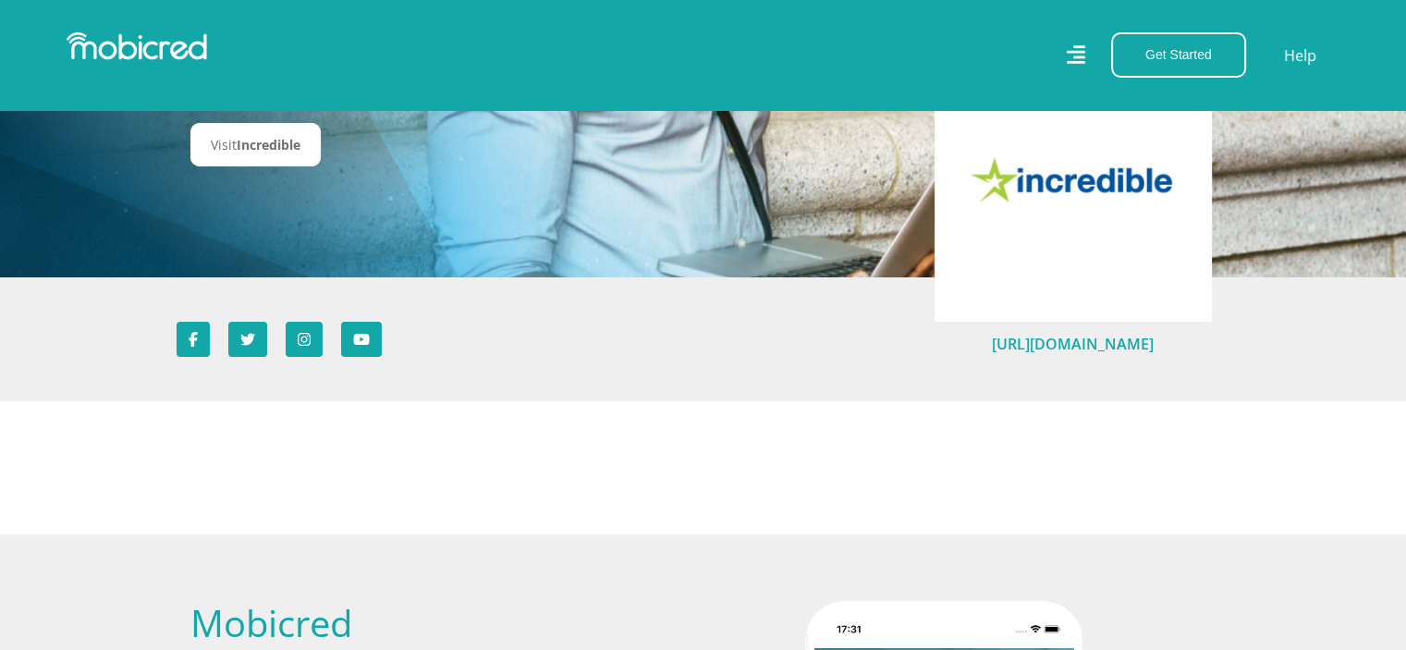
click at [1107, 341] on link "[URL][DOMAIN_NAME]" at bounding box center [1073, 344] width 162 height 20
